Goal: Task Accomplishment & Management: Manage account settings

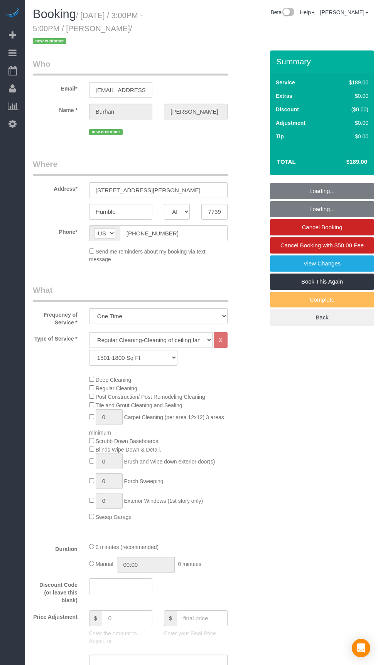
select select "[GEOGRAPHIC_DATA]"
select select "3"
select select "spot1"
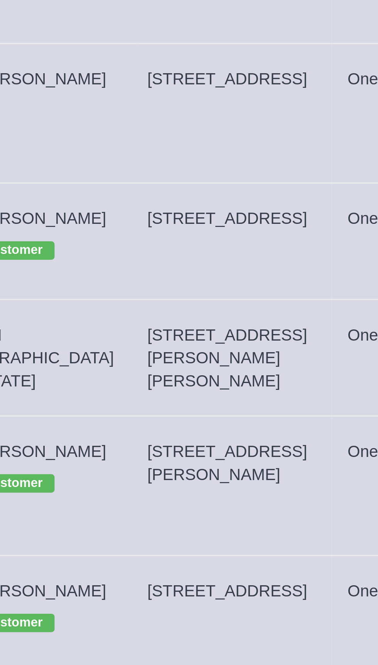
copy span "[STREET_ADDRESS]"
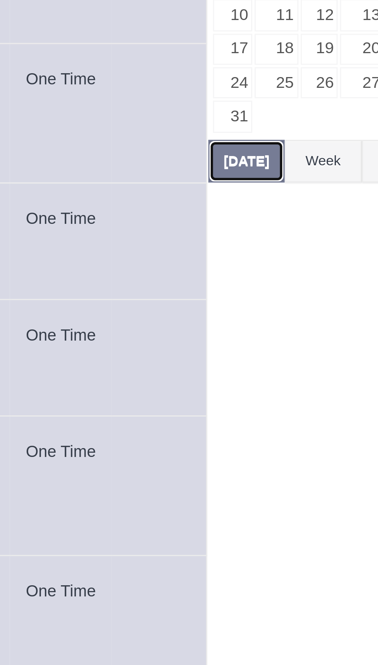
click at [281, 172] on button "[DATE]" at bounding box center [280, 175] width 25 height 14
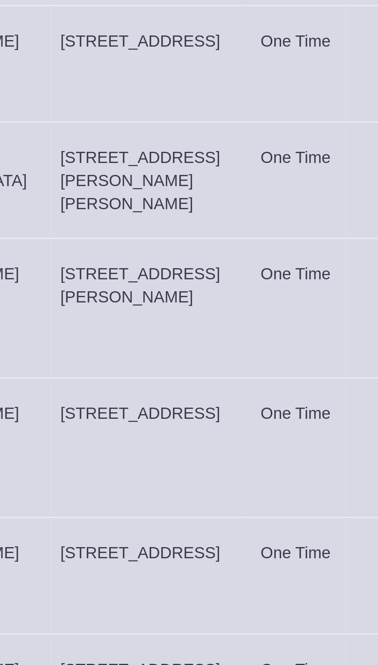
copy span "[STREET_ADDRESS]"
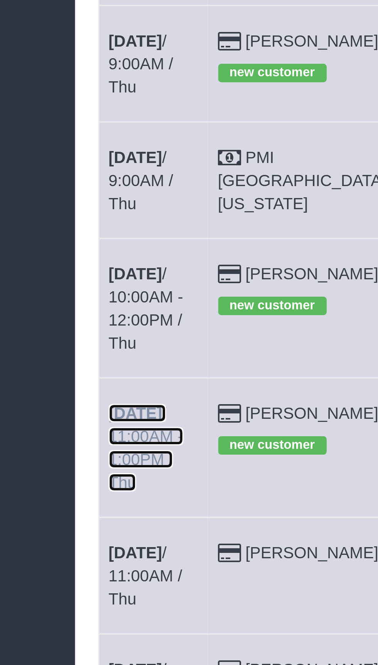
click at [60, 316] on link "[DATE] 11:00AM - 1:00PM / Thu" at bounding box center [48, 330] width 25 height 29
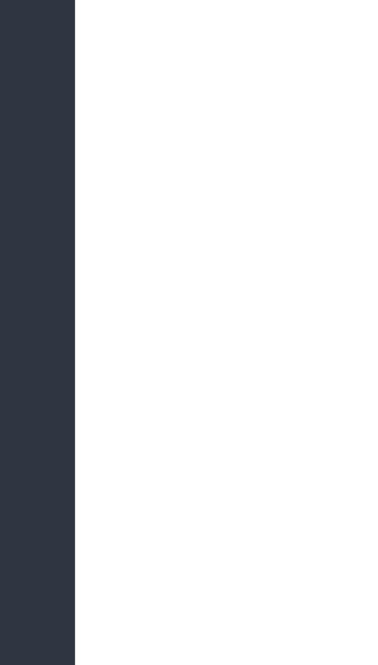
select select "[GEOGRAPHIC_DATA]"
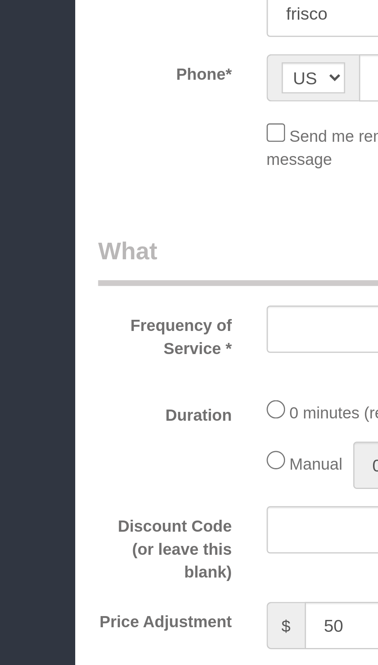
select select "3"
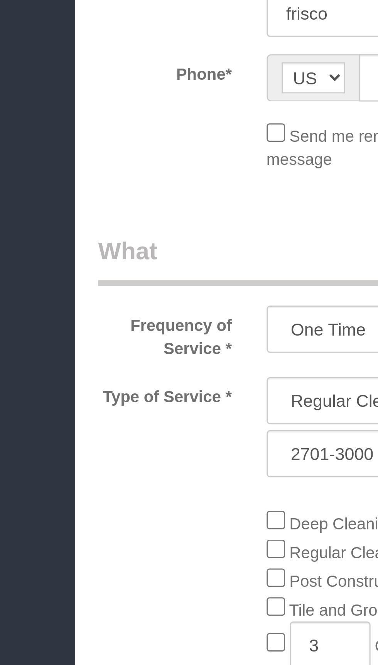
select select "object:1646"
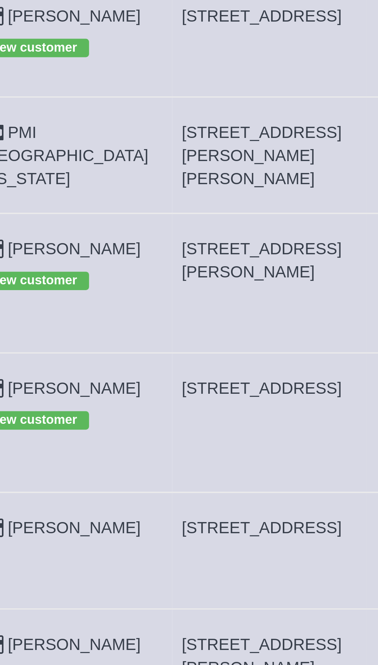
copy span "[STREET_ADDRESS]"
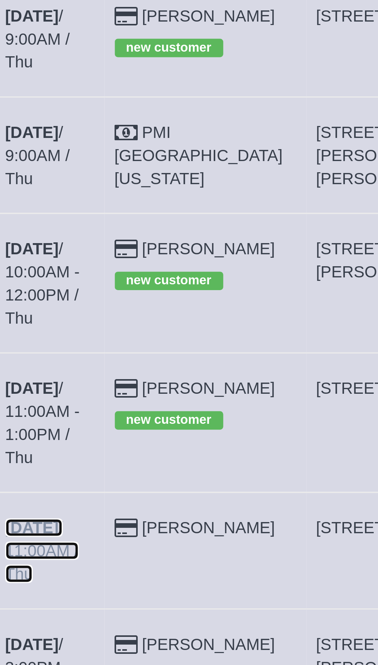
click at [50, 363] on b "[DATE]" at bounding box center [45, 366] width 18 height 6
